Goal: Information Seeking & Learning: Find specific fact

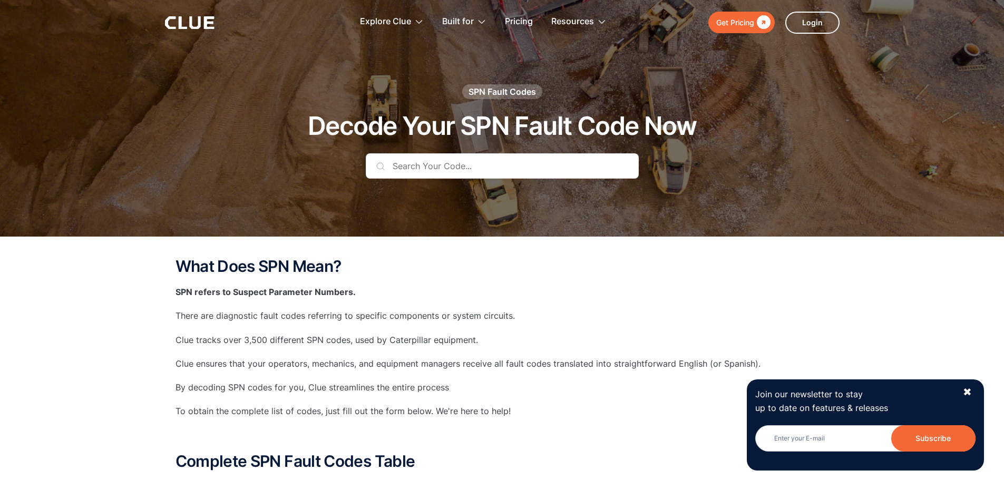
click at [441, 173] on input "text" at bounding box center [502, 165] width 273 height 25
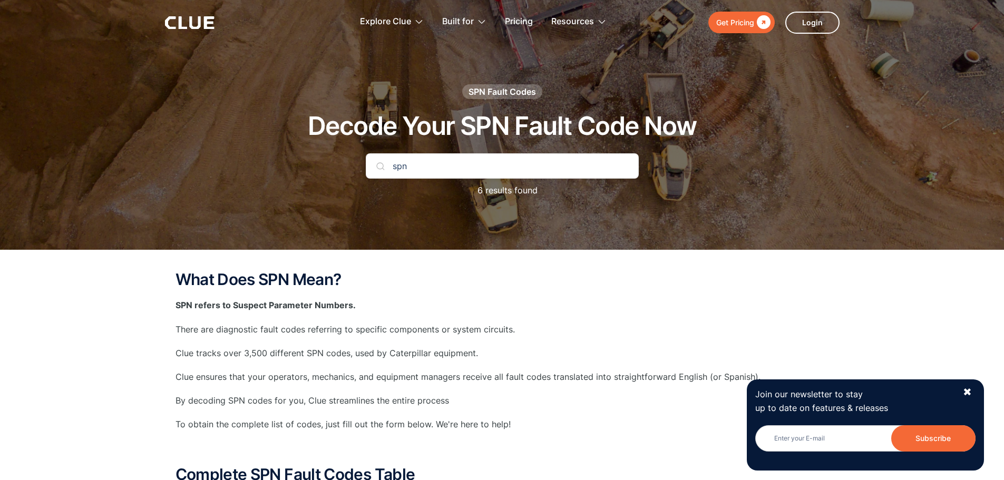
type input "spn"
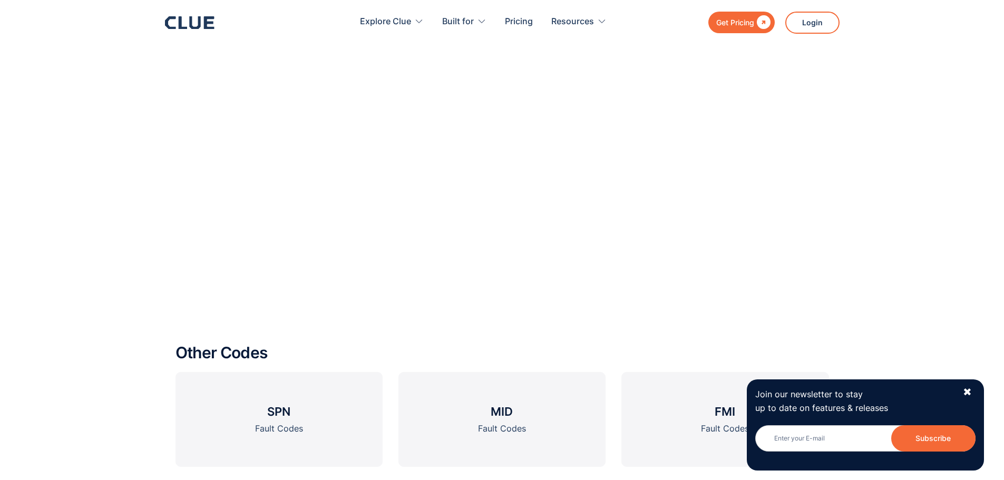
scroll to position [976, 0]
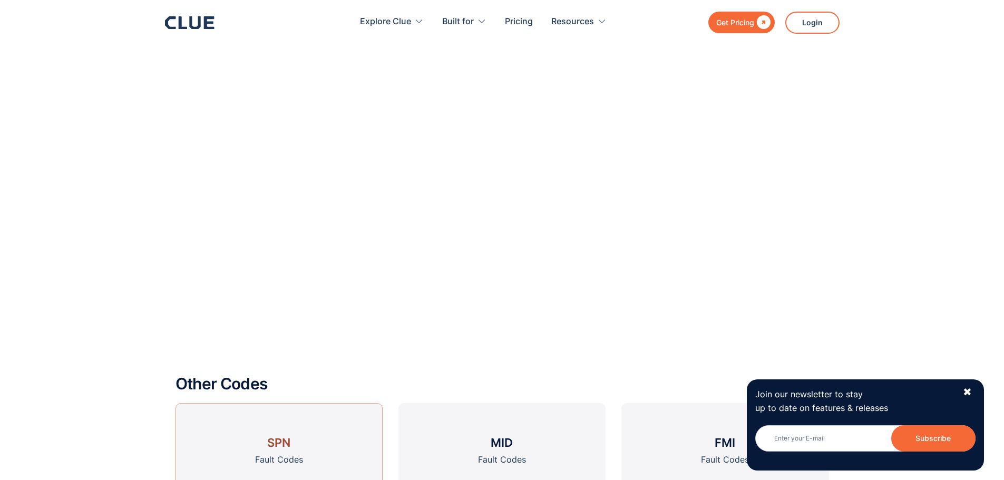
click at [286, 438] on h3 "SPN" at bounding box center [278, 443] width 23 height 16
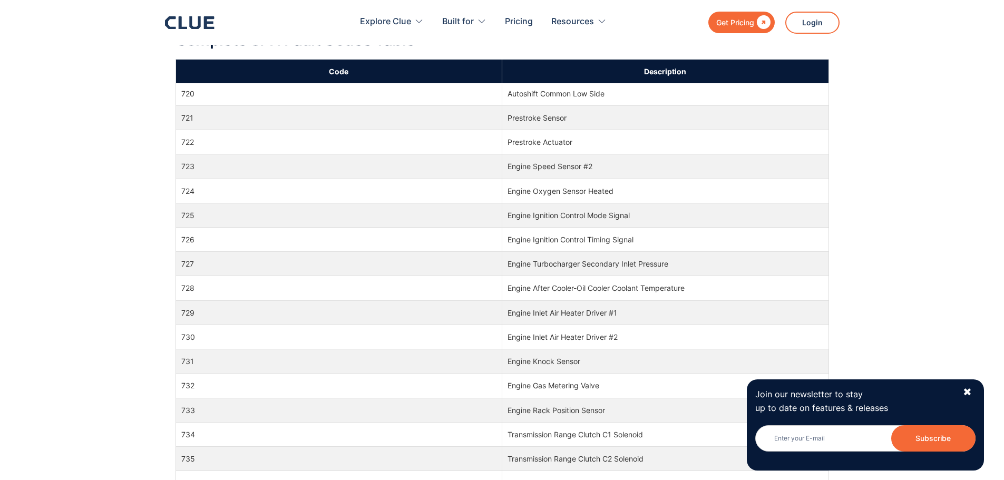
scroll to position [9698, 0]
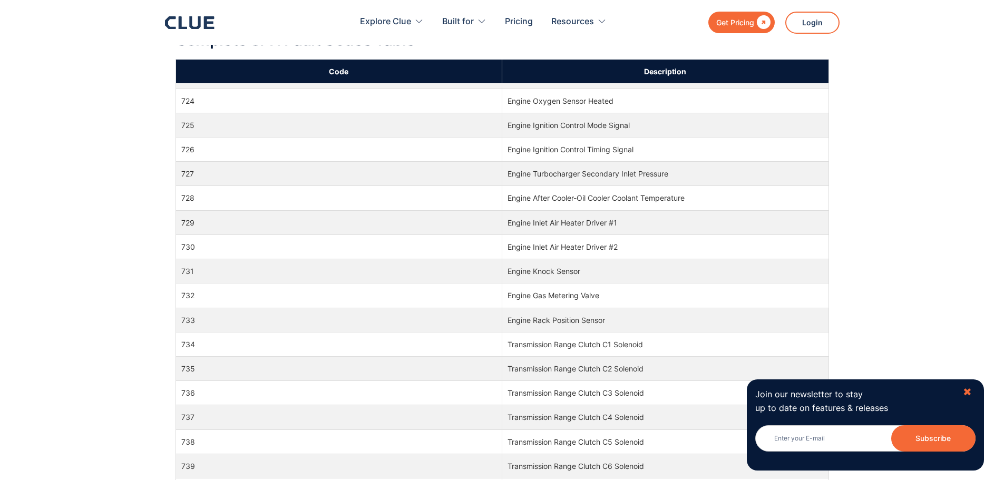
click at [964, 393] on div "✖" at bounding box center [967, 392] width 9 height 13
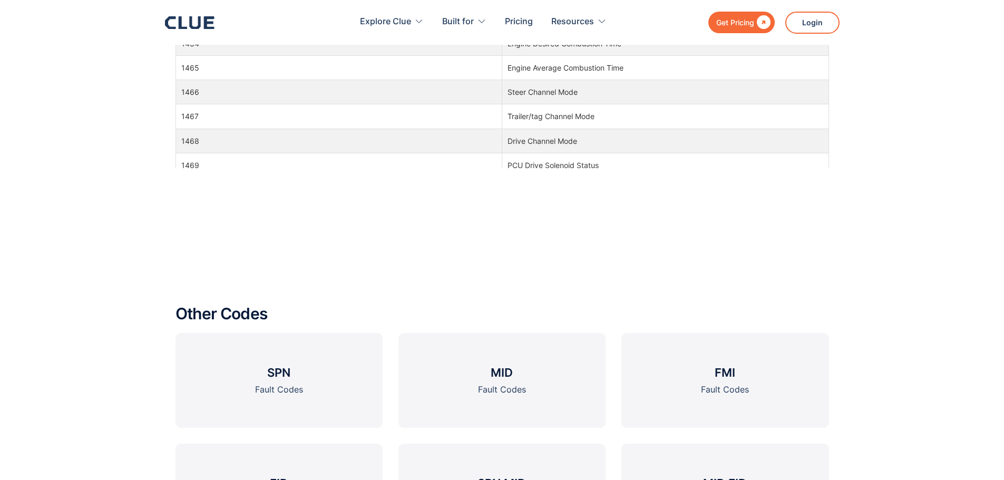
scroll to position [27560, 0]
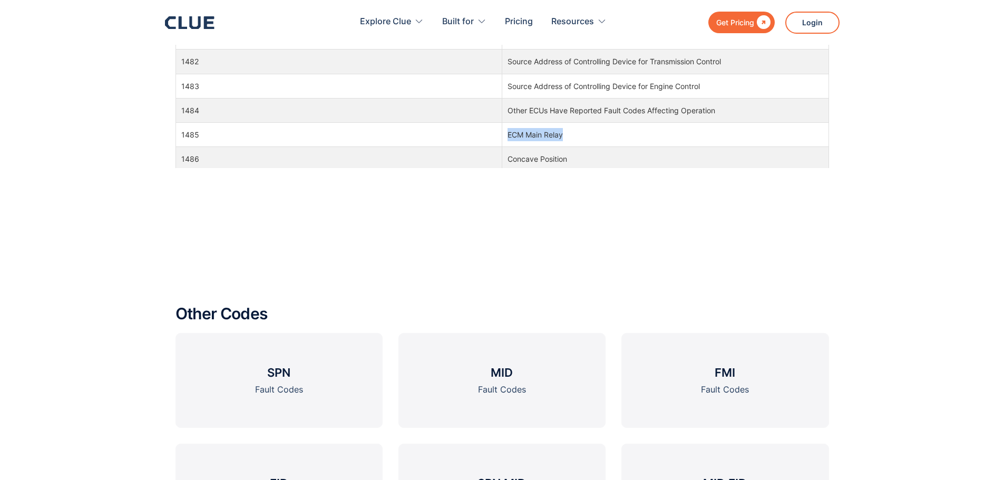
drag, startPoint x: 572, startPoint y: 134, endPoint x: 500, endPoint y: 137, distance: 72.2
click at [502, 137] on td "ECM Main Relay" at bounding box center [665, 135] width 327 height 24
